Goal: Task Accomplishment & Management: Manage account settings

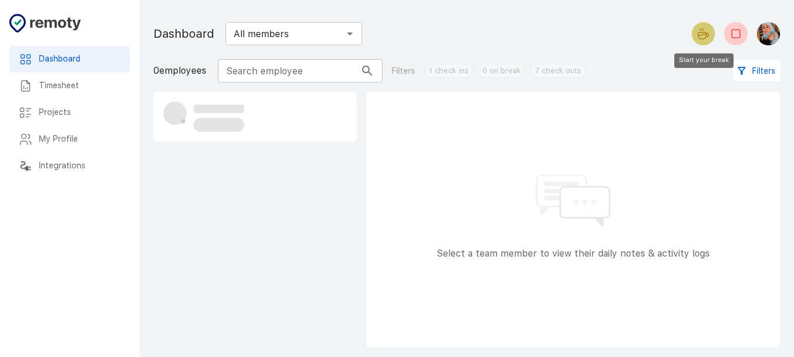
click at [706, 41] on button "Start your break" at bounding box center [703, 33] width 23 height 23
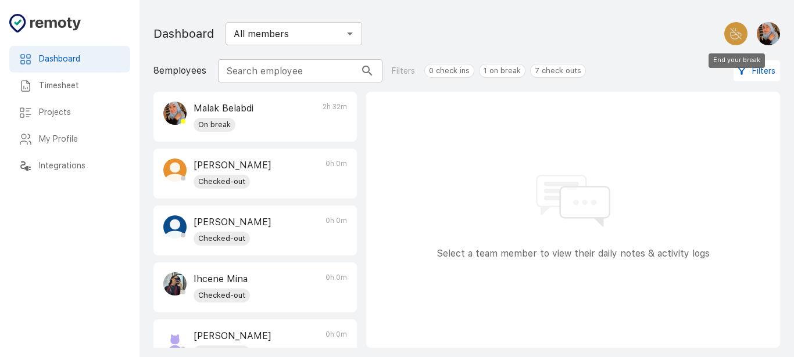
click at [738, 28] on icon "End your break" at bounding box center [736, 34] width 14 height 14
click at [701, 41] on button "Start your break" at bounding box center [703, 33] width 23 height 23
click at [724, 46] on div at bounding box center [623, 33] width 313 height 33
click at [732, 37] on icon "End your break" at bounding box center [736, 34] width 14 height 14
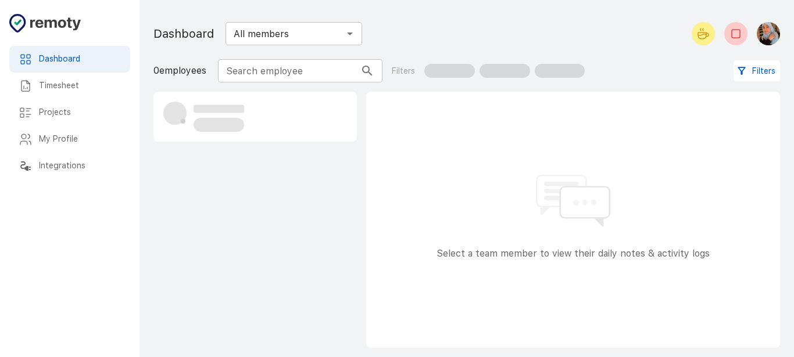
click at [189, 133] on div at bounding box center [255, 116] width 202 height 49
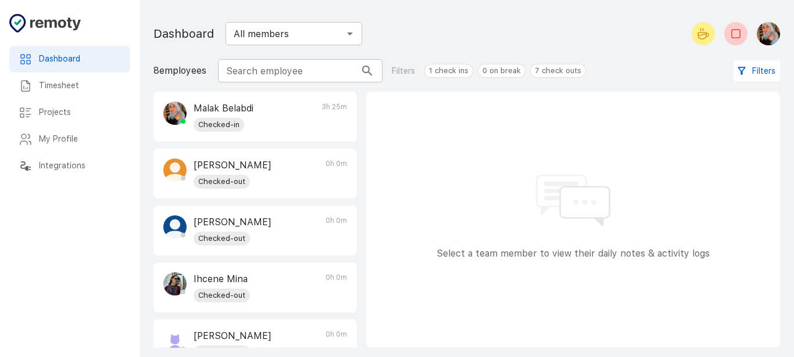
click at [66, 90] on h6 "Timesheet" at bounding box center [80, 86] width 82 height 13
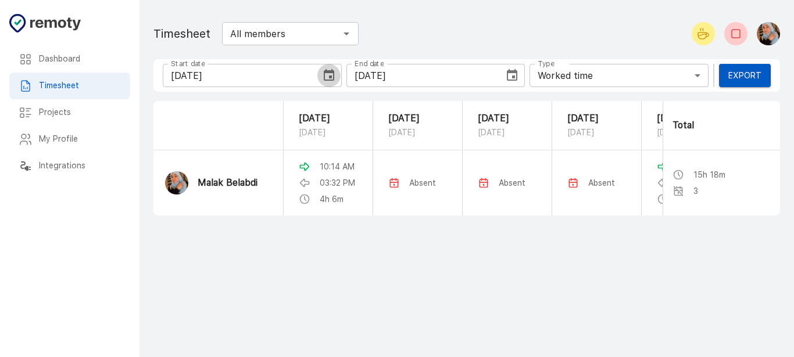
click at [322, 71] on icon "Choose date, selected date is Sep 11, 2025" at bounding box center [329, 76] width 14 height 14
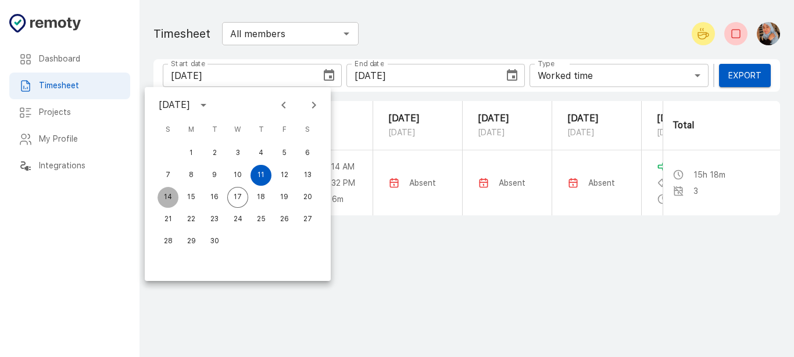
click at [169, 196] on button "14" at bounding box center [167, 197] width 21 height 21
type input "09/14/2025"
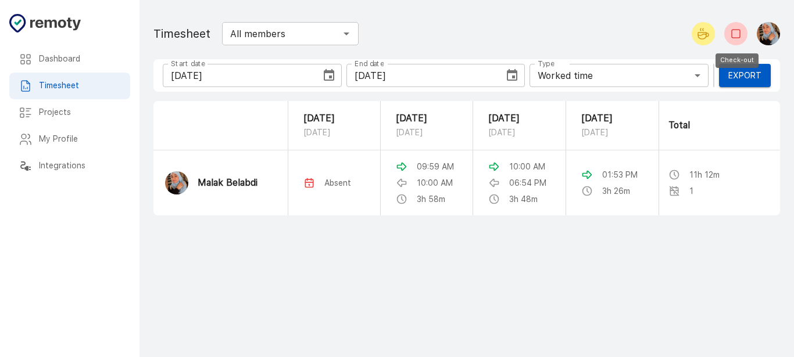
click at [729, 30] on icon "Check-out" at bounding box center [736, 34] width 14 height 14
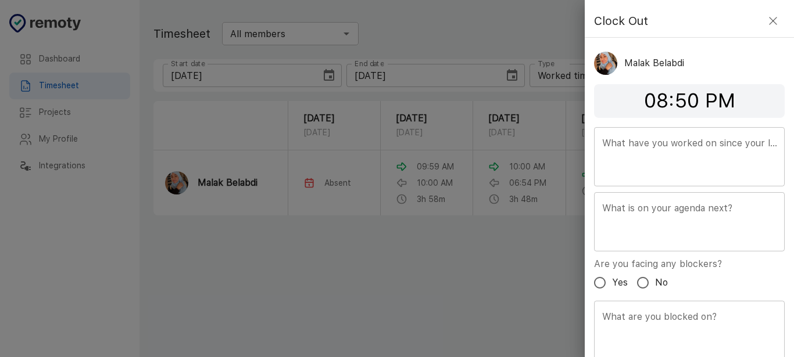
scroll to position [42, 0]
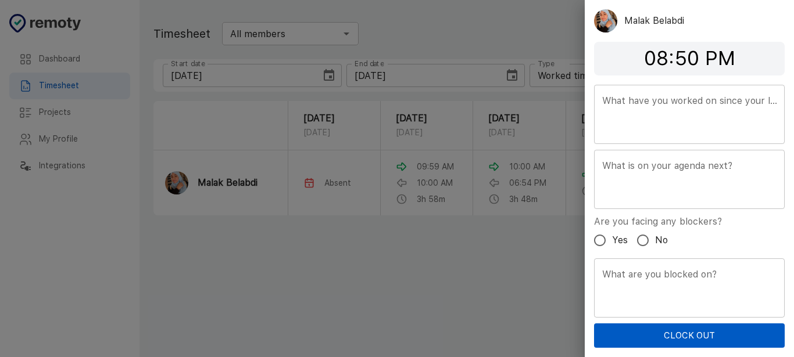
click at [664, 328] on button "Clock Out" at bounding box center [689, 336] width 191 height 24
